Goal: Find specific page/section: Find specific page/section

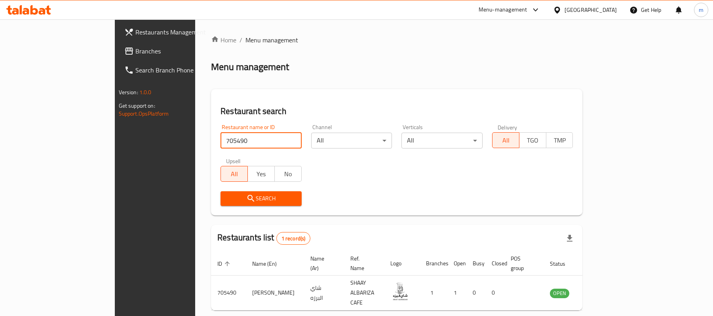
scroll to position [22, 0]
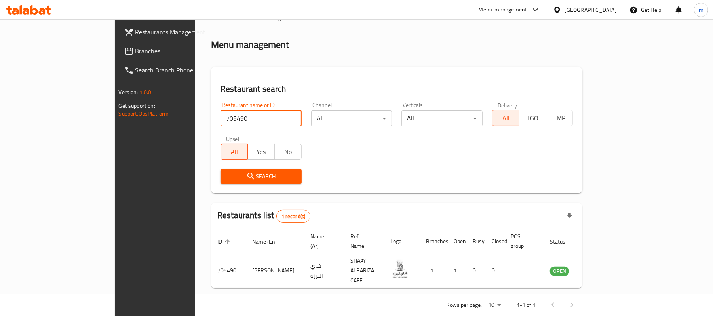
click at [220, 116] on input "705490" at bounding box center [260, 118] width 81 height 16
type input "778486"
click at [135, 66] on span "Search Branch Phone" at bounding box center [181, 69] width 92 height 9
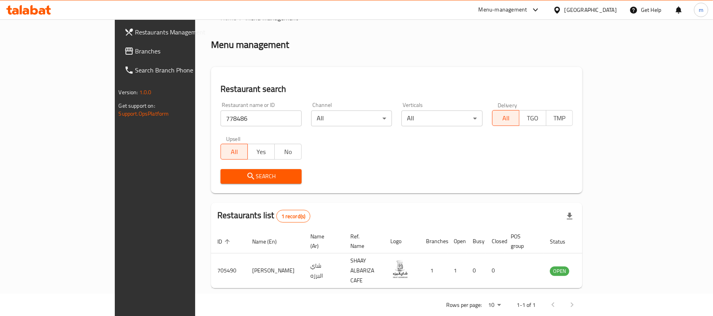
click at [135, 54] on span "Branches" at bounding box center [181, 50] width 92 height 9
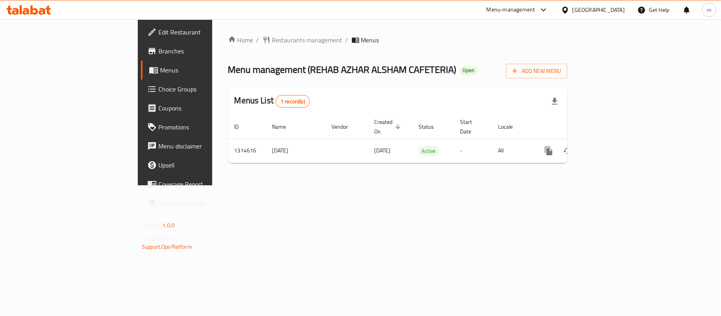
click at [507, 73] on div "Menu management ( REHAB AZHAR ALSHAM CAFETERIA ) Open Add New Menu" at bounding box center [397, 70] width 339 height 18
click at [212, 31] on div "Home / Restaurants management / Menus Menu management ( REHAB AZHAR ALSHAM CAFE…" at bounding box center [397, 102] width 371 height 166
click at [272, 37] on span "Restaurants management" at bounding box center [307, 39] width 70 height 9
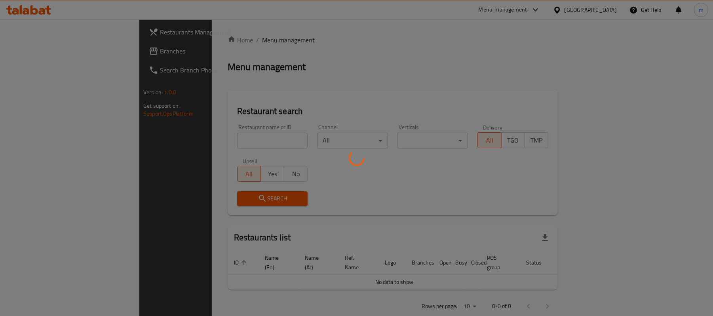
click at [205, 148] on div at bounding box center [356, 158] width 713 height 316
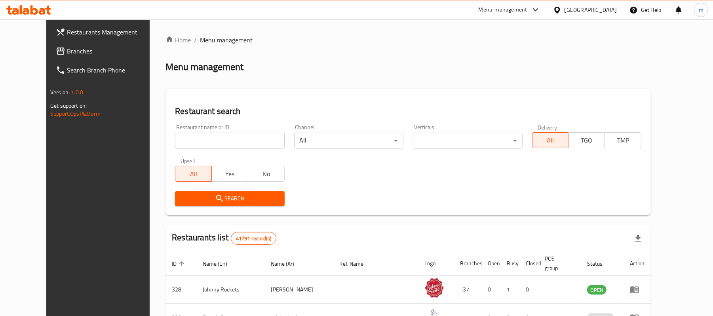
click at [206, 140] on input "search" at bounding box center [229, 141] width 109 height 16
paste input "706608"
type input "706608"
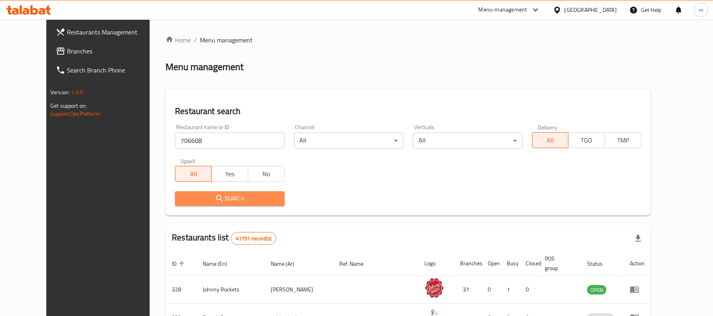
click at [256, 199] on span "Search" at bounding box center [229, 199] width 97 height 10
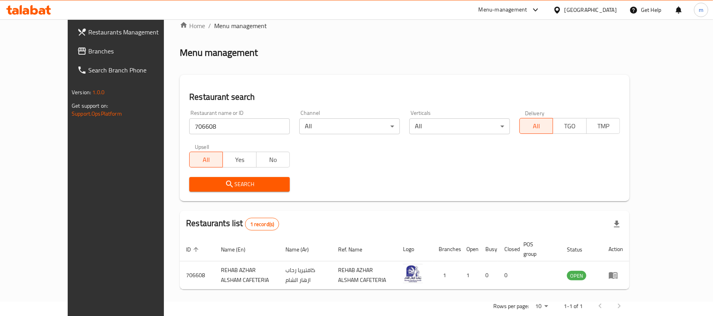
scroll to position [22, 0]
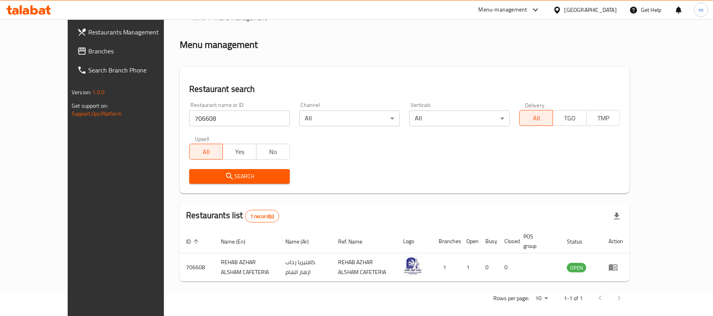
drag, startPoint x: 205, startPoint y: 34, endPoint x: 62, endPoint y: 48, distance: 143.6
click at [205, 34] on div "Home / Menu management Menu management Restaurant search Restaurant name or ID …" at bounding box center [405, 160] width 450 height 295
